Goal: Information Seeking & Learning: Learn about a topic

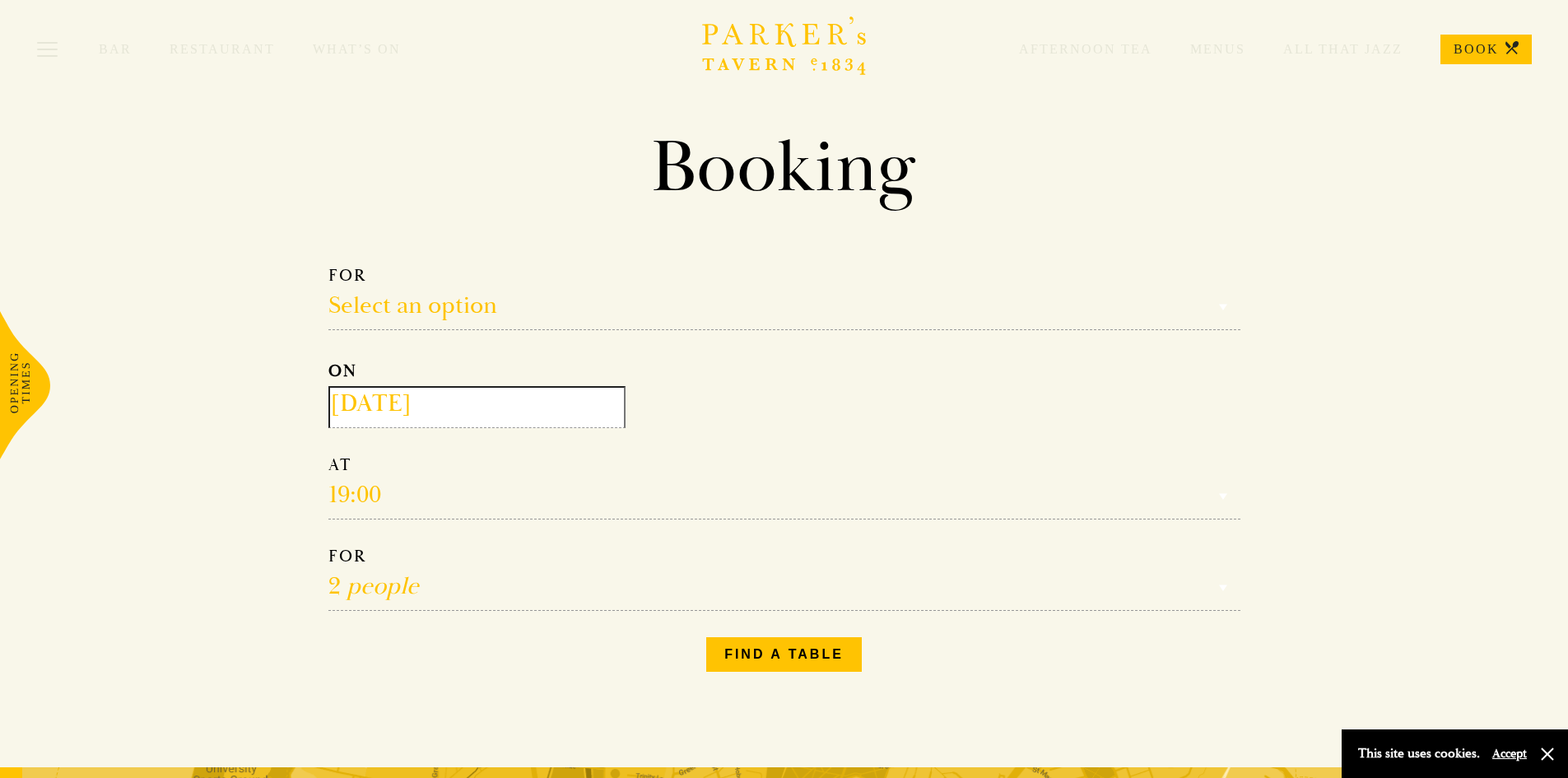
click at [1223, 47] on link "Menus" at bounding box center [1199, 49] width 93 height 16
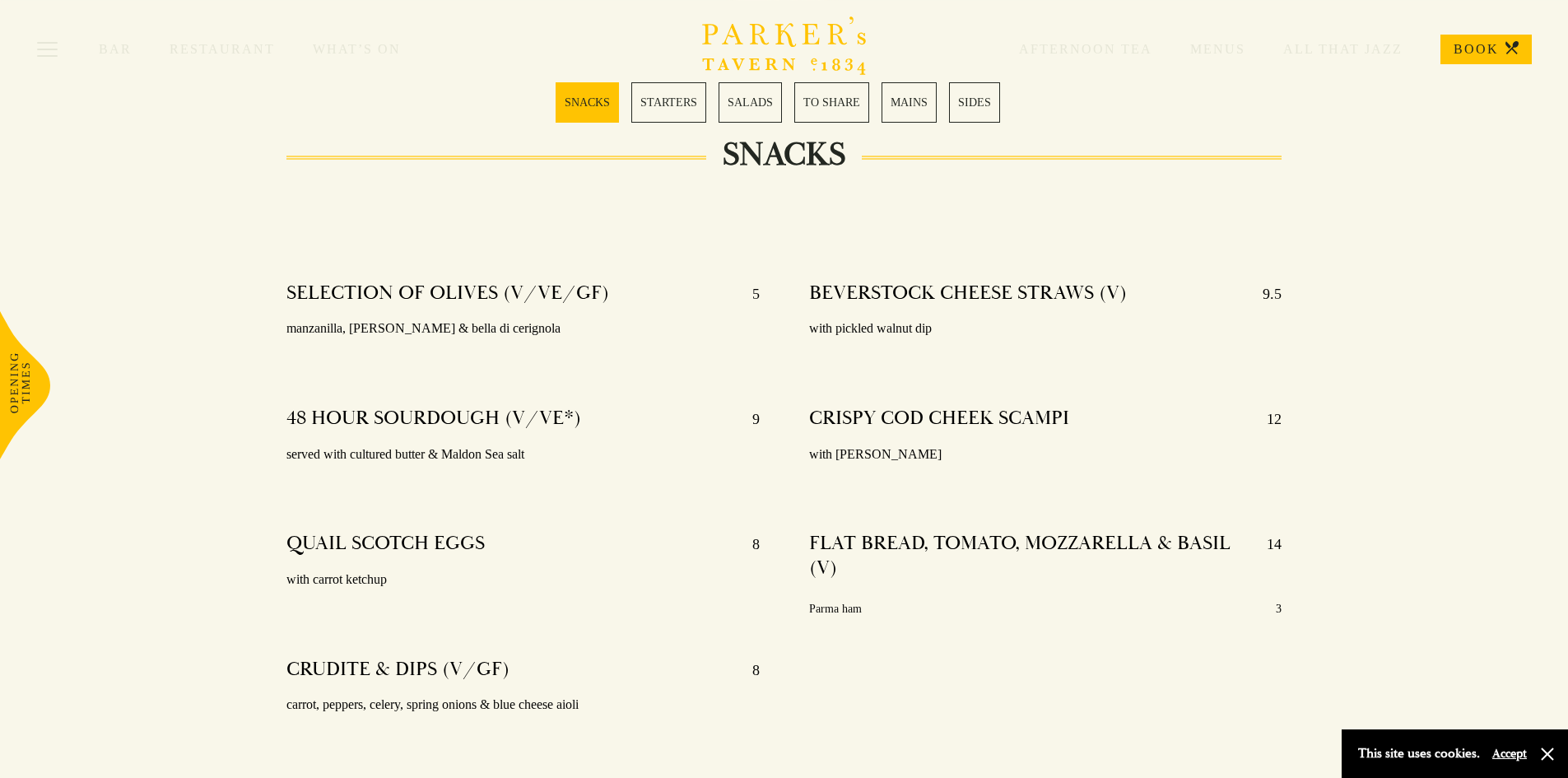
click at [842, 98] on div "Bar Restaurant What’s On Afternoon Tea Menus All That Jazz BOOK" at bounding box center [784, 49] width 1568 height 99
click at [919, 102] on link "MAINS" at bounding box center [909, 103] width 55 height 40
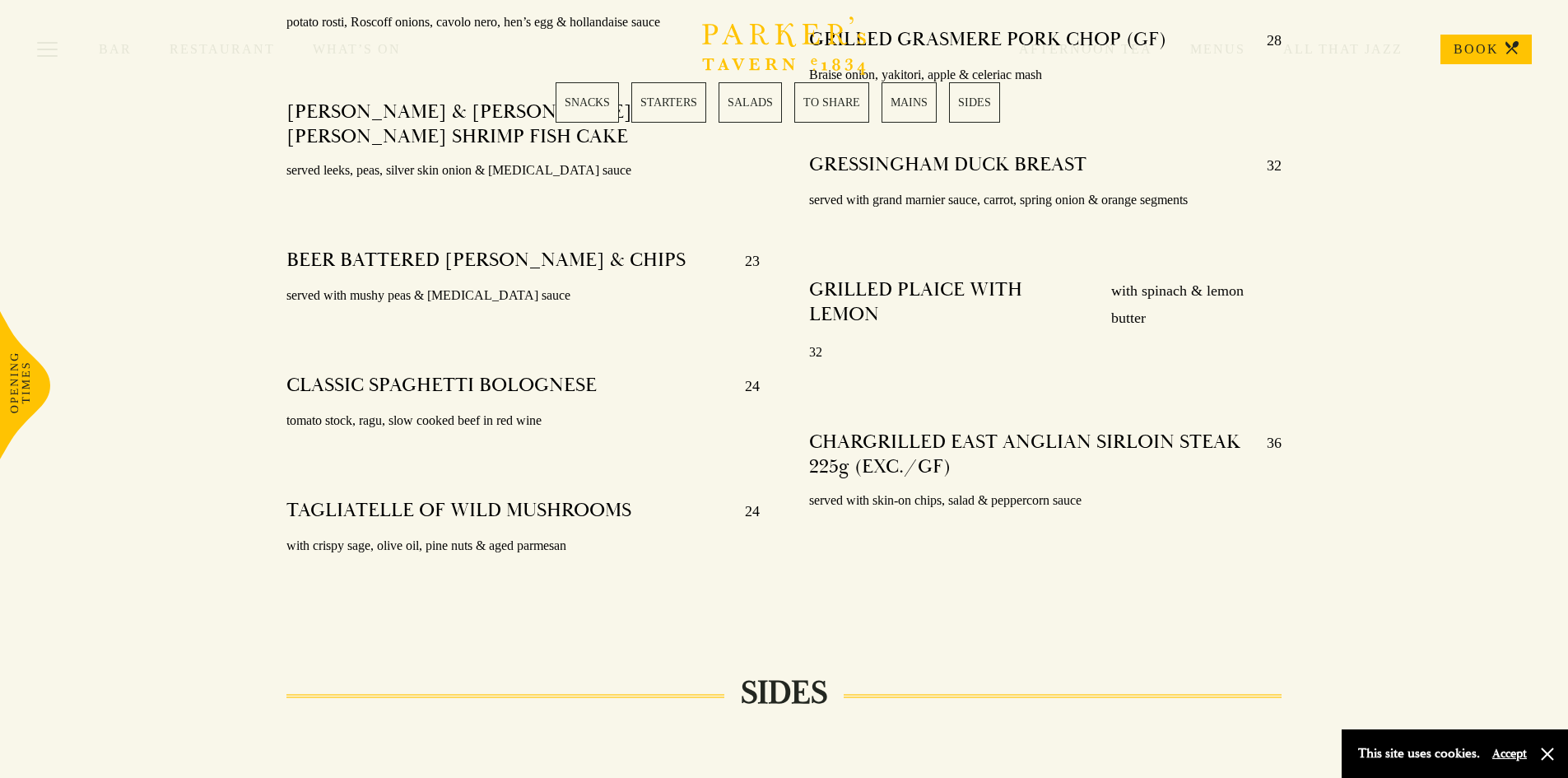
scroll to position [3323, 0]
